Goal: Find specific page/section: Find specific page/section

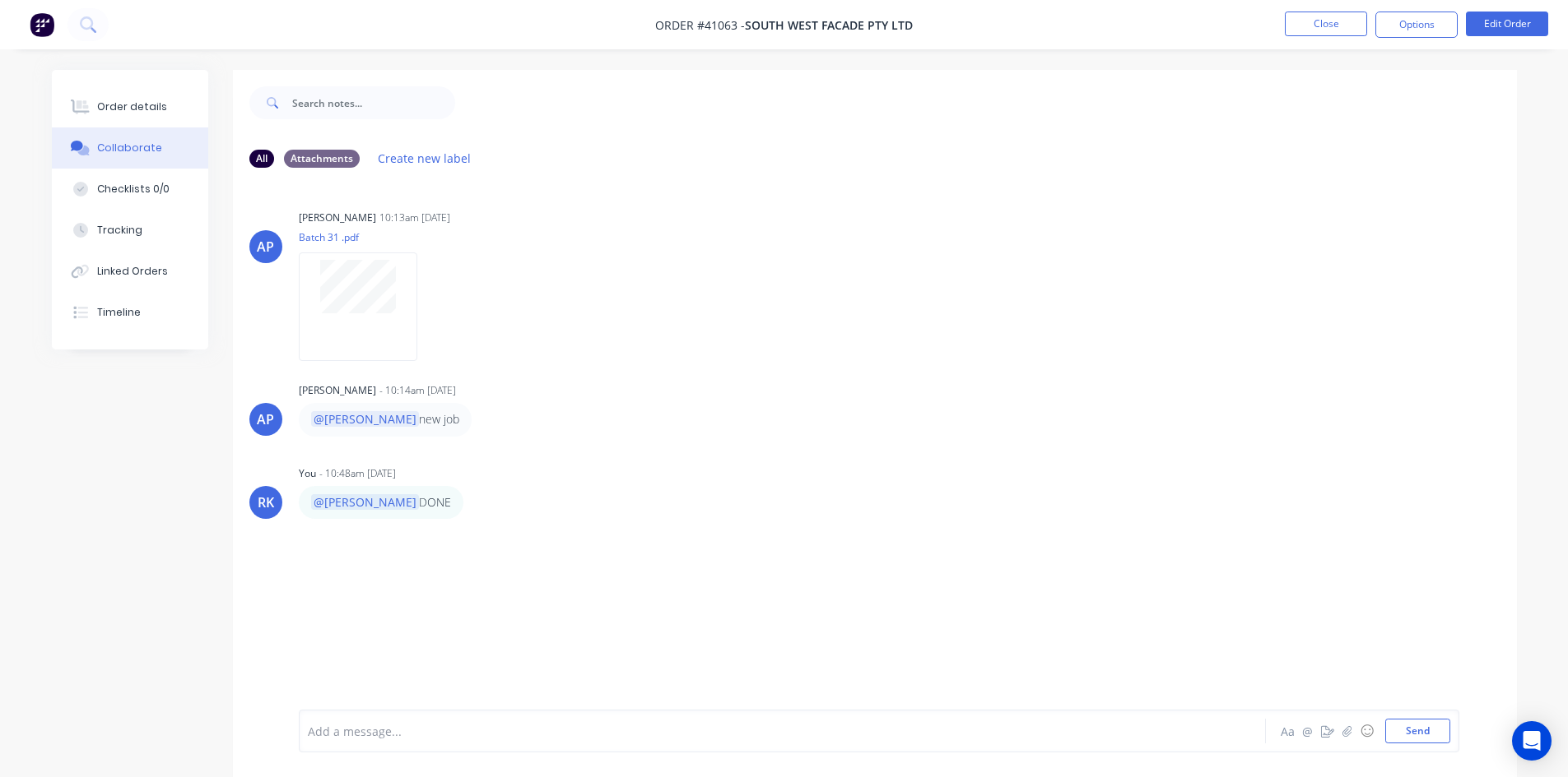
click at [36, 31] on img at bounding box center [42, 25] width 25 height 25
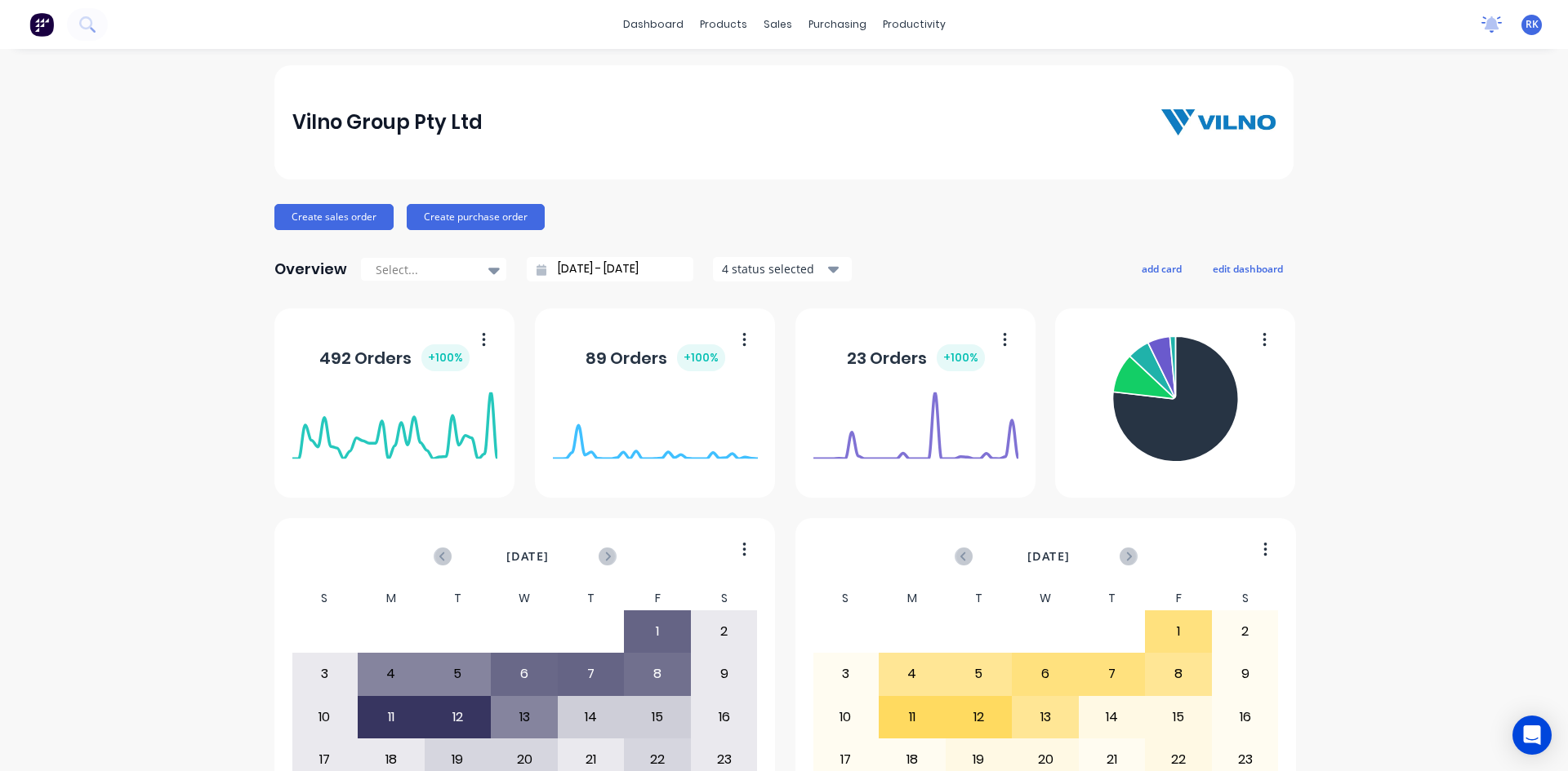
click at [1481, 22] on icon at bounding box center [1490, 25] width 20 height 17
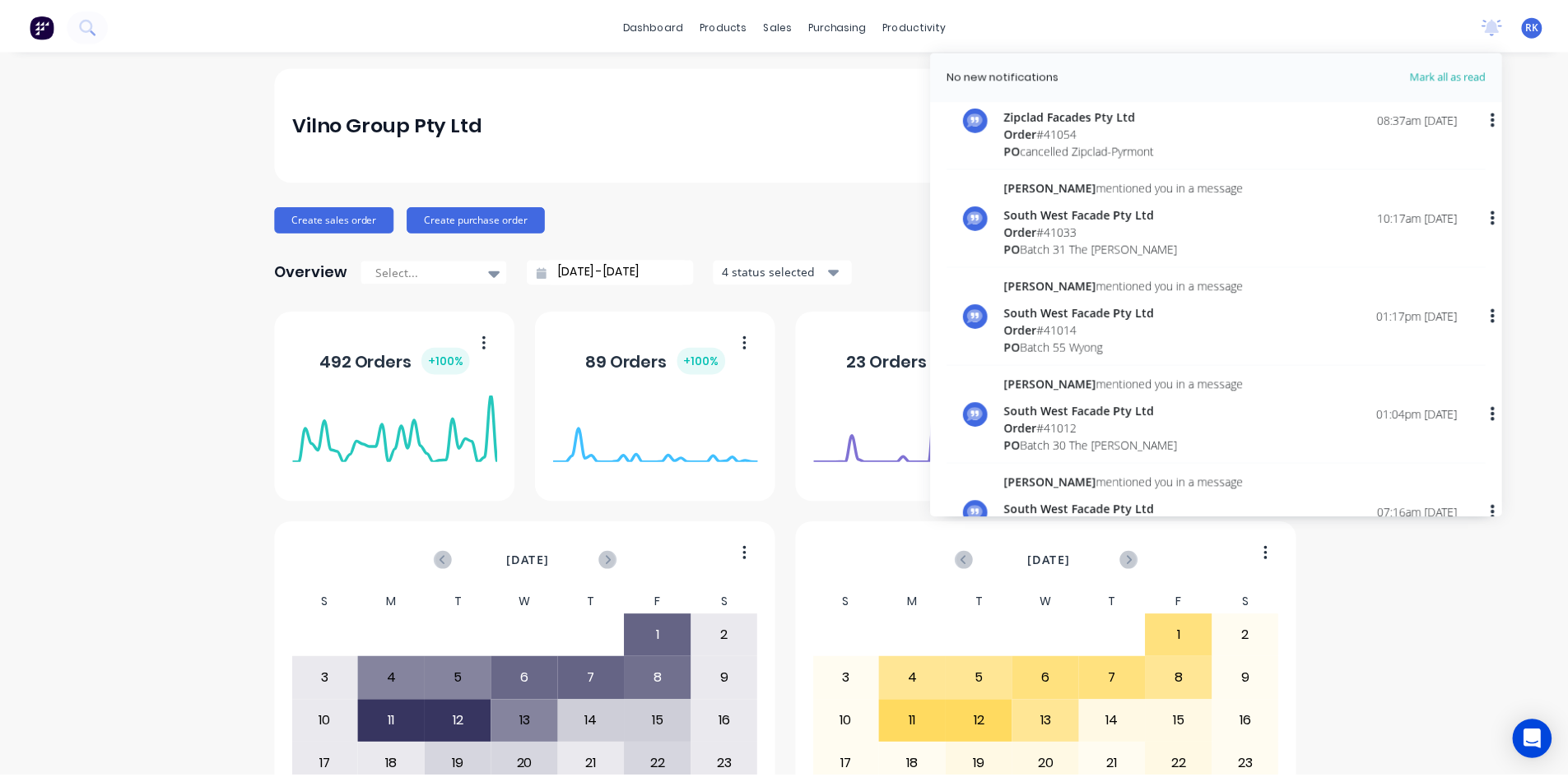
scroll to position [247, 0]
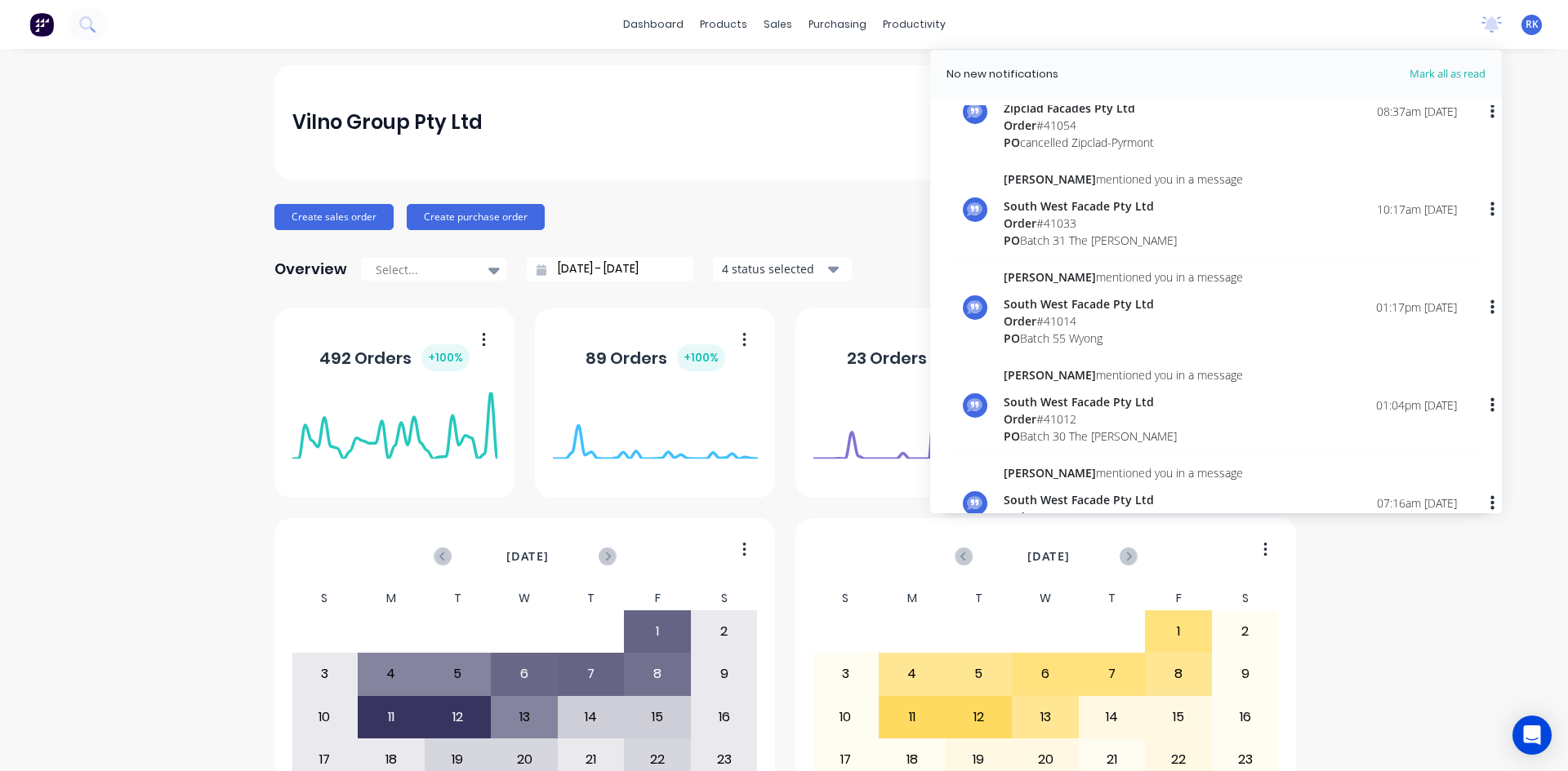
click at [1453, 557] on div "Vilno Group Pty Ltd Create sales order Create purchase order Overview Select...…" at bounding box center [784, 491] width 1568 height 852
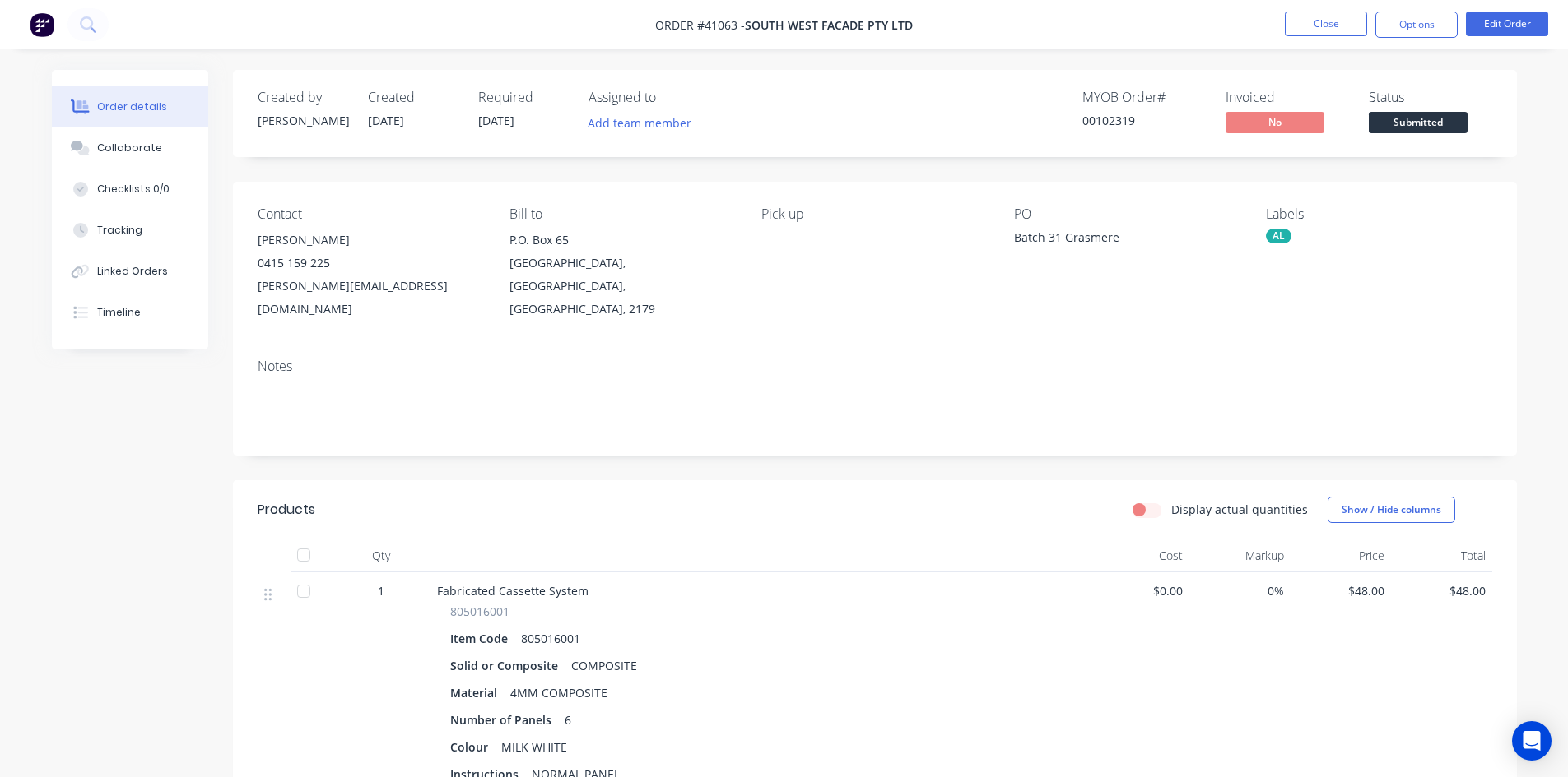
click at [50, 30] on img at bounding box center [42, 25] width 25 height 25
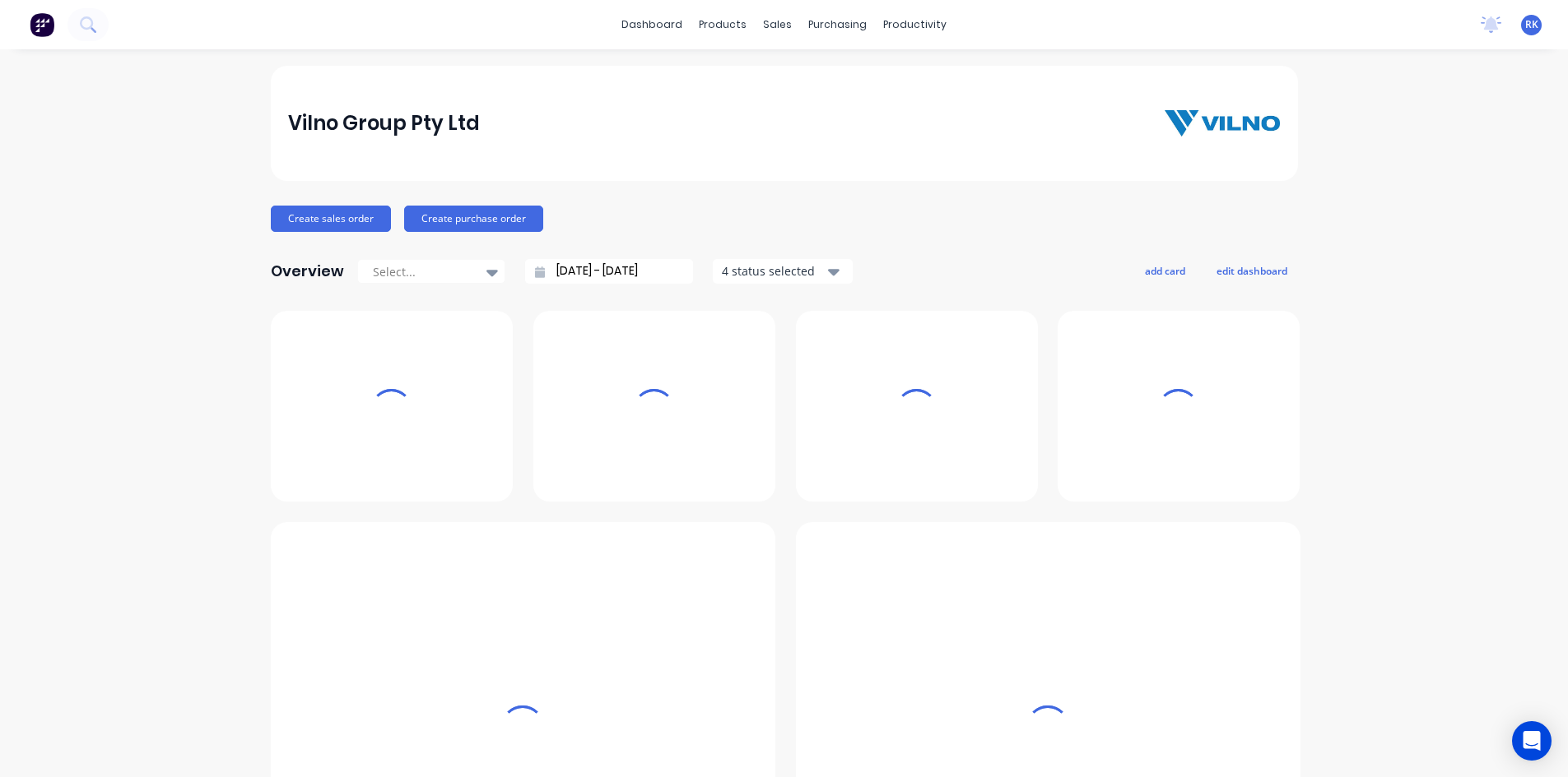
click at [1526, 28] on span "RK" at bounding box center [1532, 24] width 13 height 15
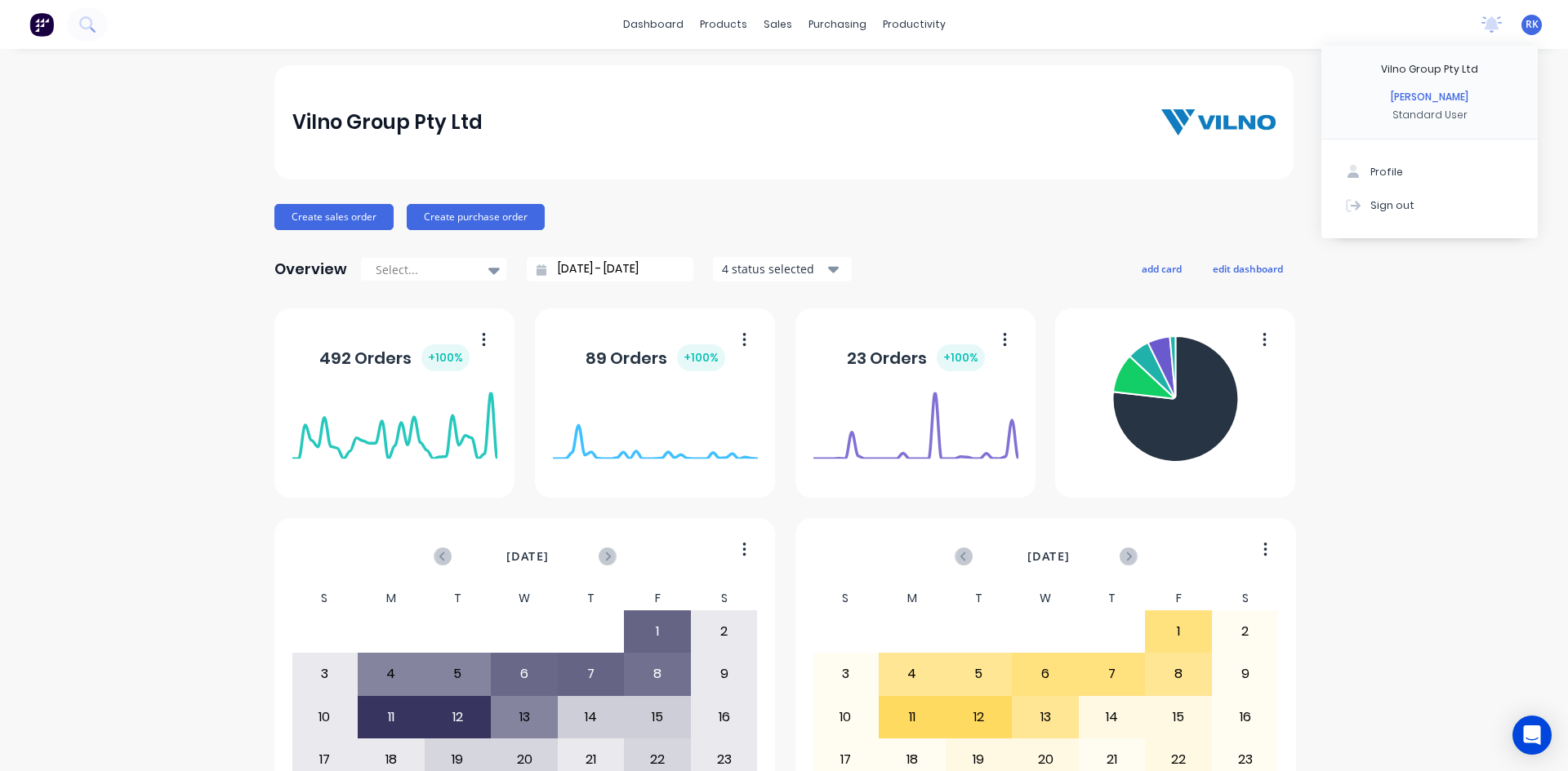
click at [1434, 484] on div "Vilno Group Pty Ltd Create sales order Create purchase order Overview Select...…" at bounding box center [784, 491] width 1568 height 852
click at [781, 17] on div "sales" at bounding box center [777, 25] width 45 height 25
click at [851, 74] on div "Sales Orders" at bounding box center [832, 78] width 67 height 15
